Goal: Information Seeking & Learning: Learn about a topic

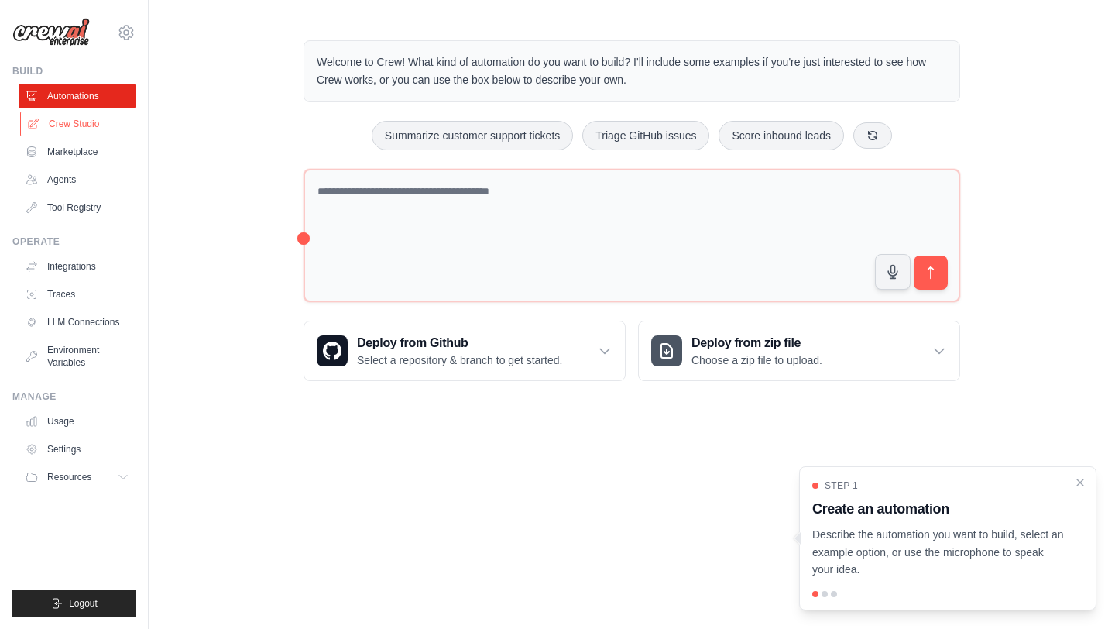
click at [88, 127] on link "Crew Studio" at bounding box center [78, 124] width 117 height 25
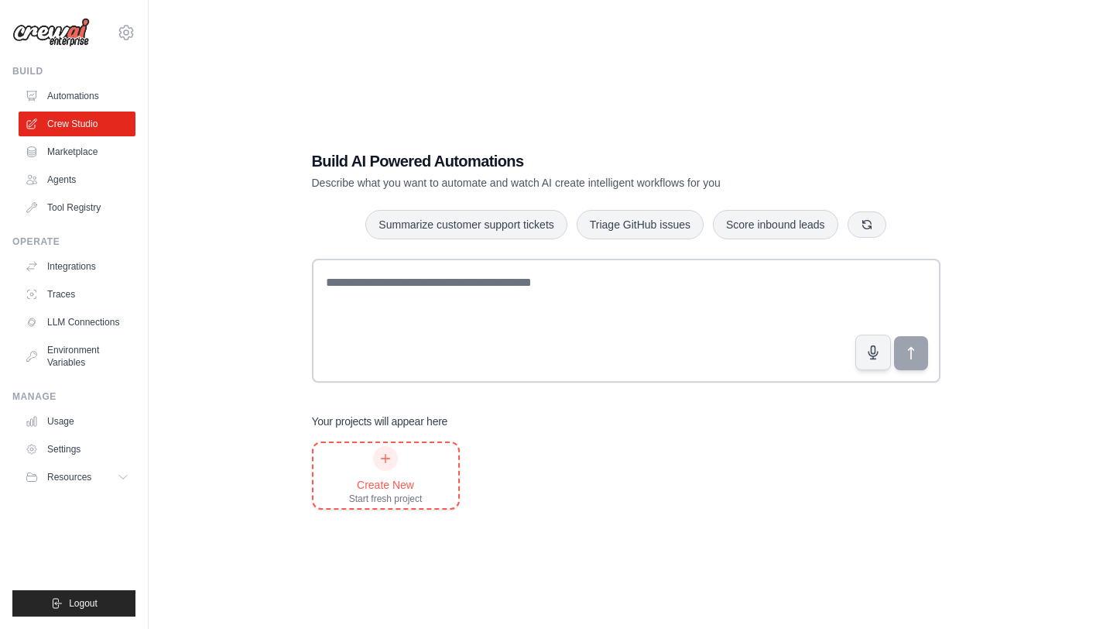
click at [389, 458] on icon at bounding box center [386, 459] width 9 height 9
click at [90, 94] on link "Automations" at bounding box center [78, 96] width 117 height 25
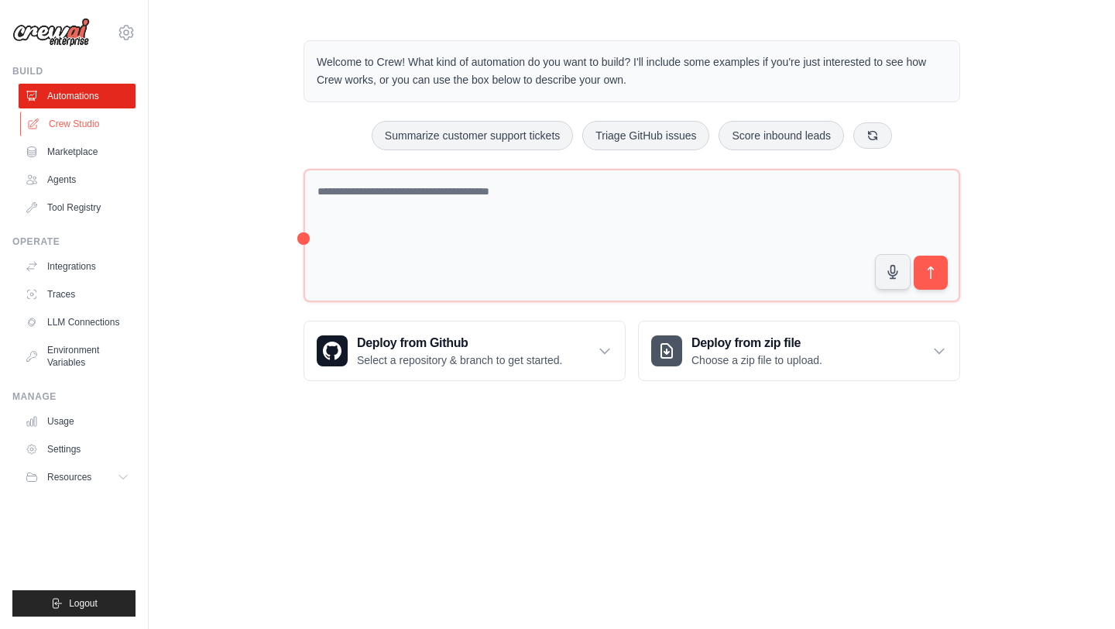
click at [94, 128] on link "Crew Studio" at bounding box center [78, 124] width 117 height 25
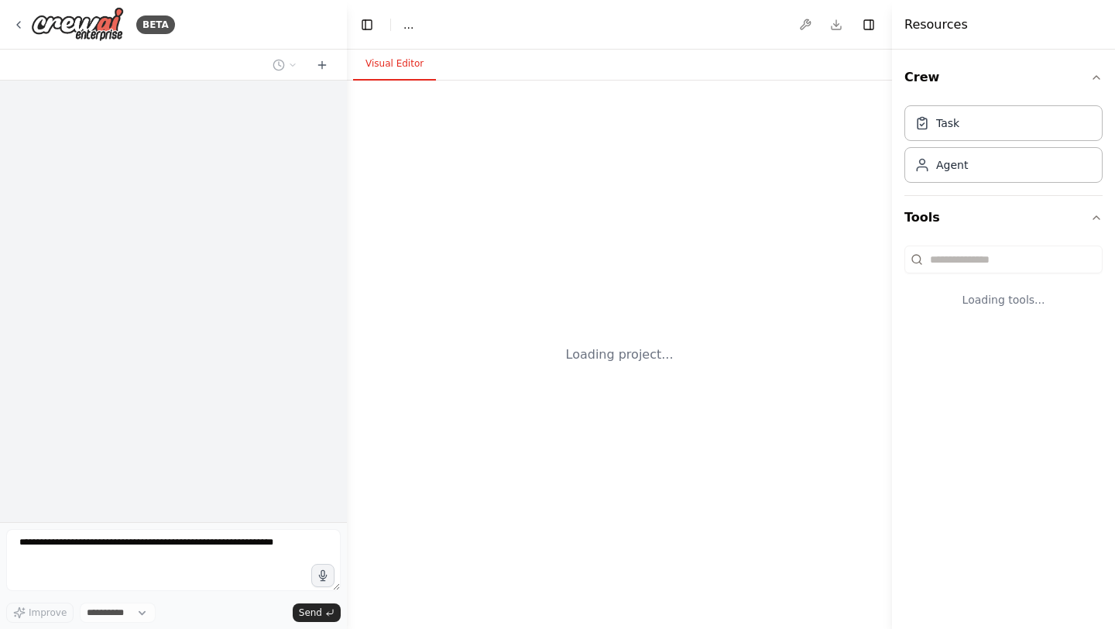
select select "****"
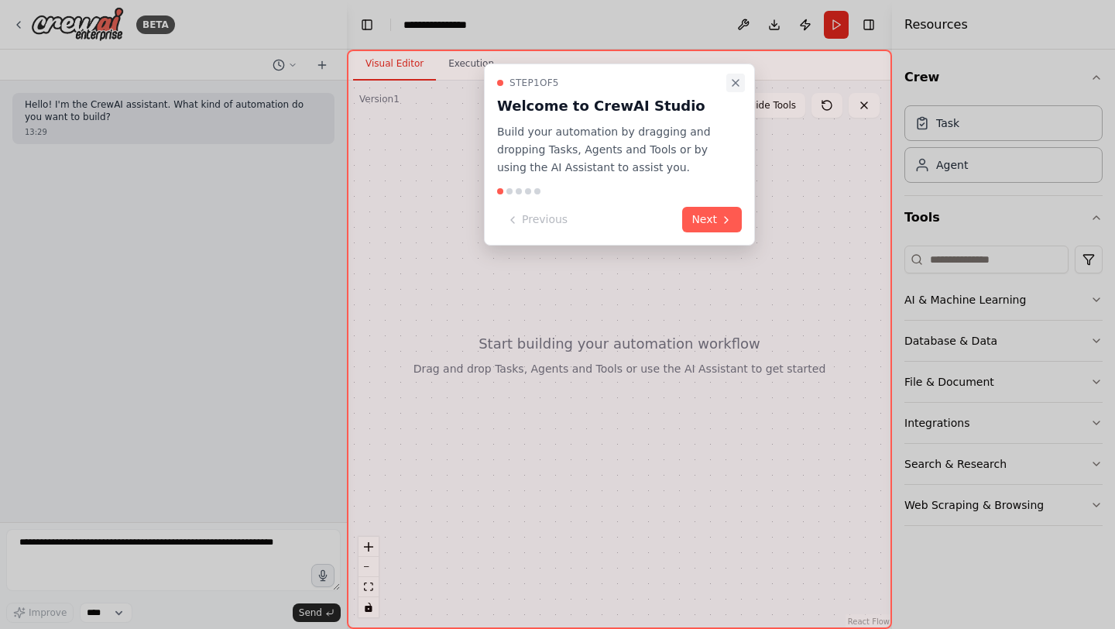
click at [737, 81] on icon "Close walkthrough" at bounding box center [736, 83] width 6 height 6
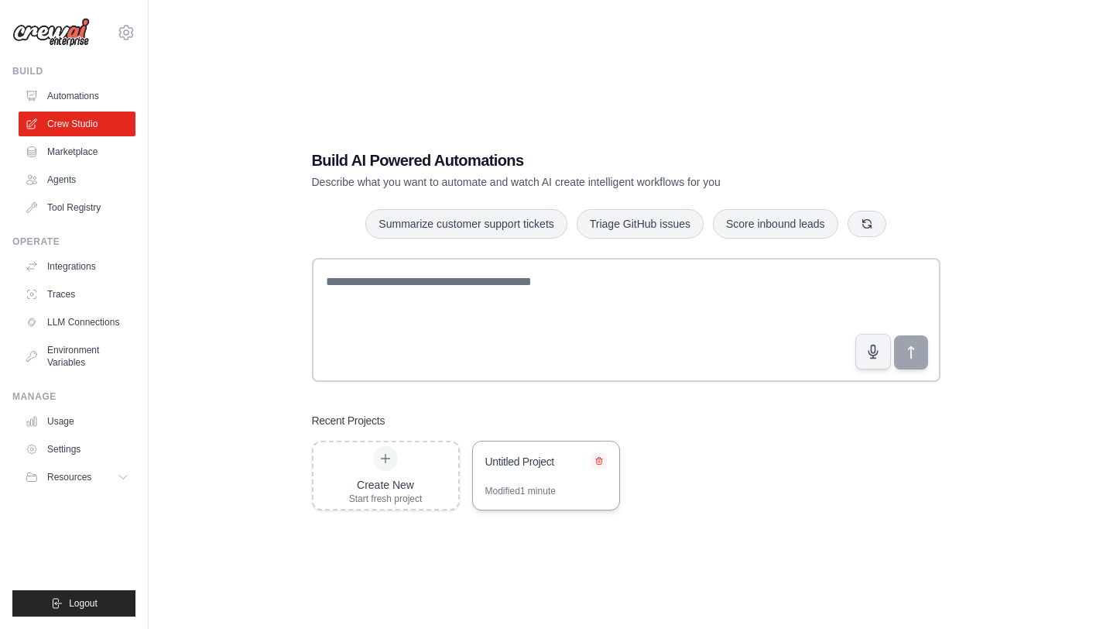
click at [601, 458] on icon at bounding box center [599, 461] width 6 height 7
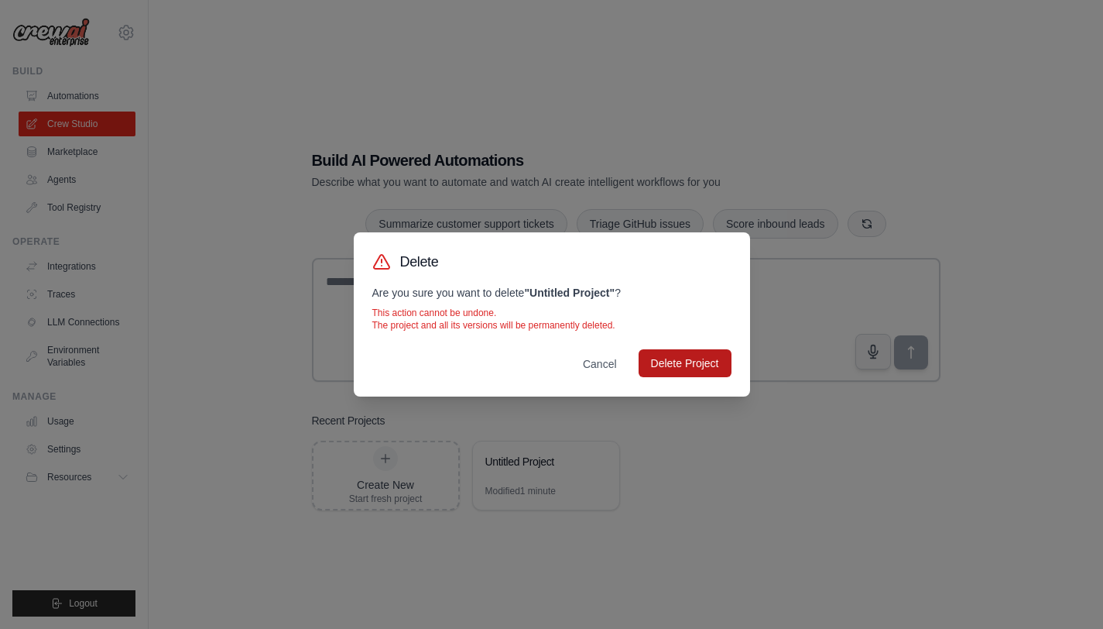
click at [696, 363] on button "Delete Project" at bounding box center [685, 363] width 93 height 28
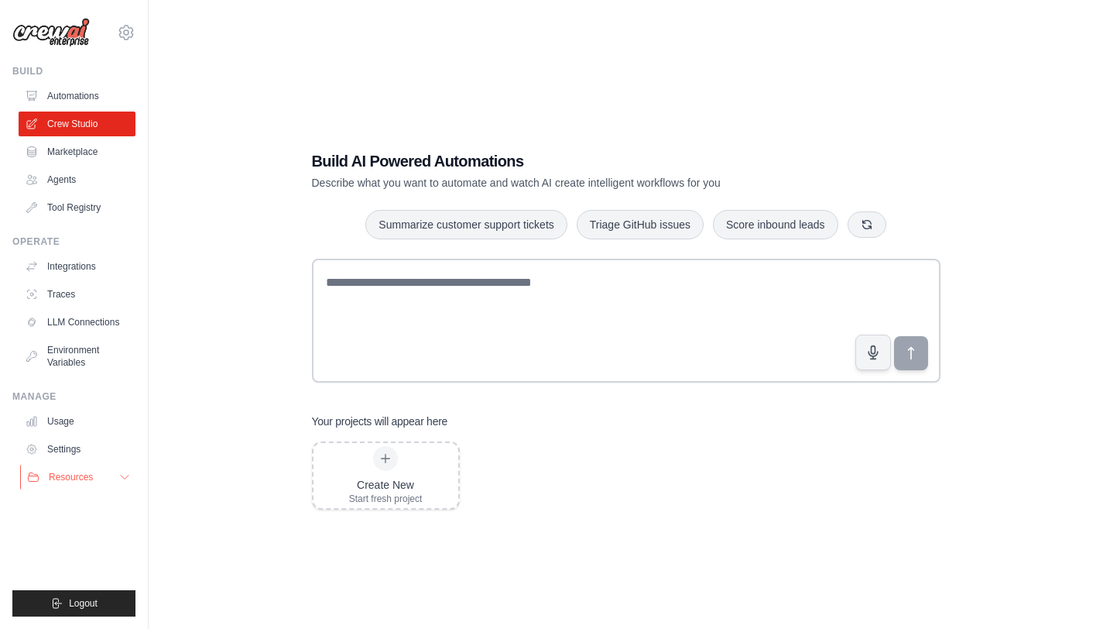
click at [100, 473] on button "Resources" at bounding box center [78, 477] width 117 height 25
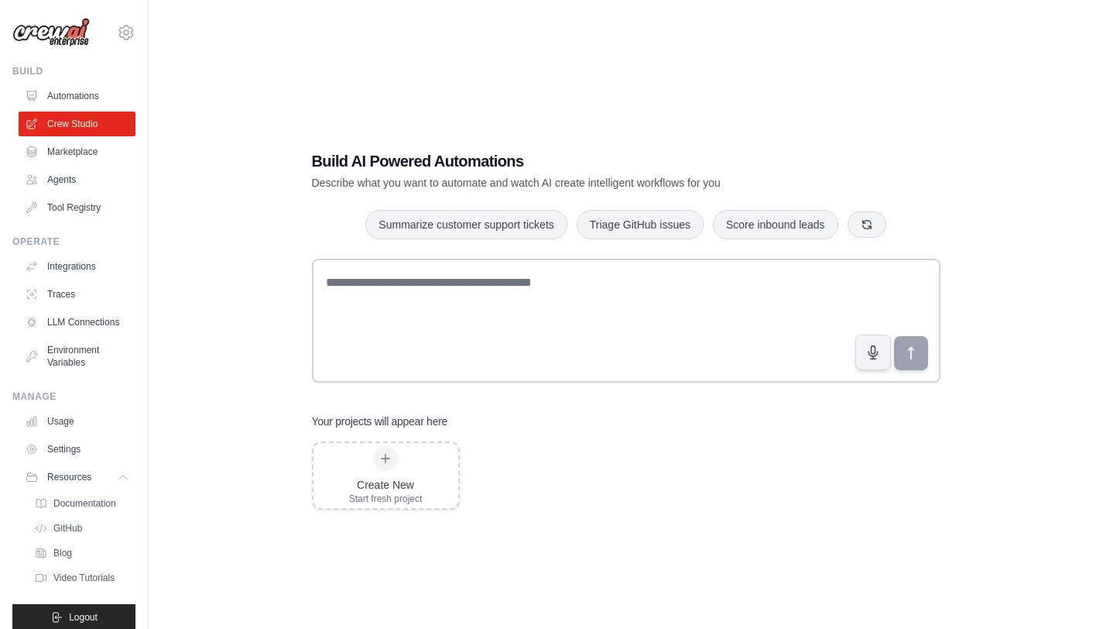
scroll to position [26, 0]
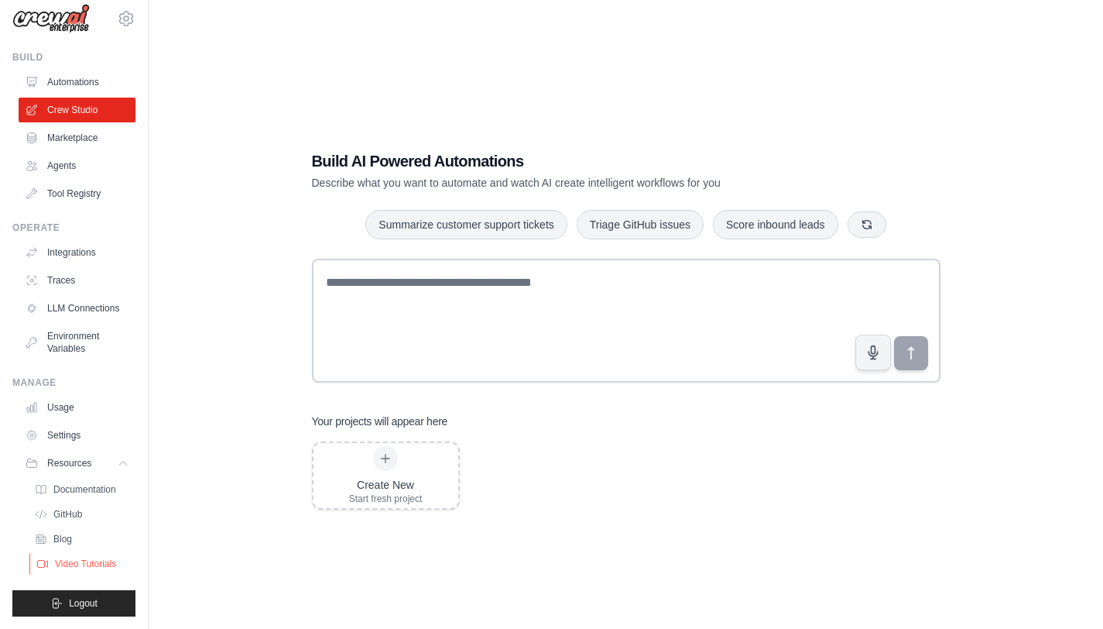
click at [91, 564] on span "Video Tutorials" at bounding box center [85, 564] width 61 height 12
